Goal: Check status: Check status

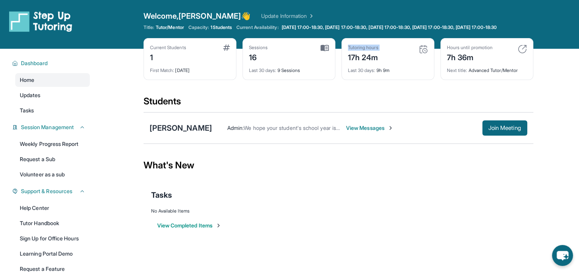
drag, startPoint x: 343, startPoint y: 64, endPoint x: 402, endPoint y: 67, distance: 59.5
click at [402, 67] on div "Tutoring hours 17h 24m Last 30 days : 9h 9m" at bounding box center [387, 59] width 93 height 42
click at [402, 63] on div "Tutoring hours 17h 24m" at bounding box center [388, 54] width 80 height 18
drag, startPoint x: 443, startPoint y: 61, endPoint x: 500, endPoint y: 66, distance: 56.6
click at [500, 66] on div "Hours until promotion 7h 36m Next title : Advanced Tutor/Mentor" at bounding box center [486, 59] width 93 height 42
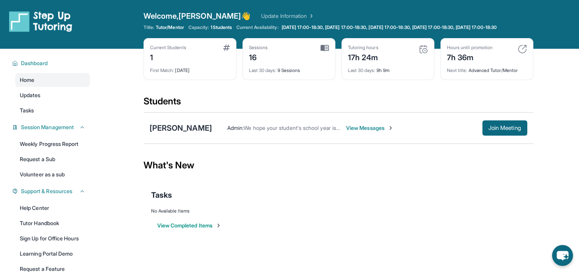
click at [515, 54] on div "Hours until promotion 7h 36m" at bounding box center [487, 54] width 80 height 18
click at [519, 54] on img at bounding box center [522, 49] width 9 height 9
click at [346, 132] on span "View Messages" at bounding box center [370, 128] width 48 height 8
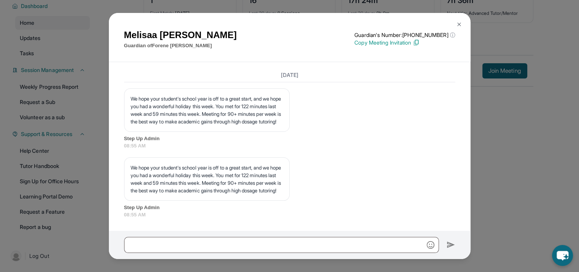
scroll to position [6279, 0]
click at [513, 137] on div "[PERSON_NAME] Guardian of [PERSON_NAME] Guardian's Number: [PHONE_NUMBER] ⓘ Thi…" at bounding box center [289, 136] width 579 height 272
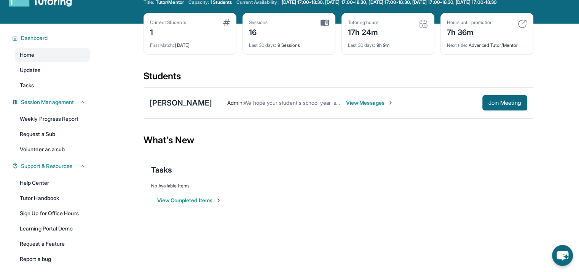
scroll to position [0, 0]
